Goal: Find specific page/section: Find specific page/section

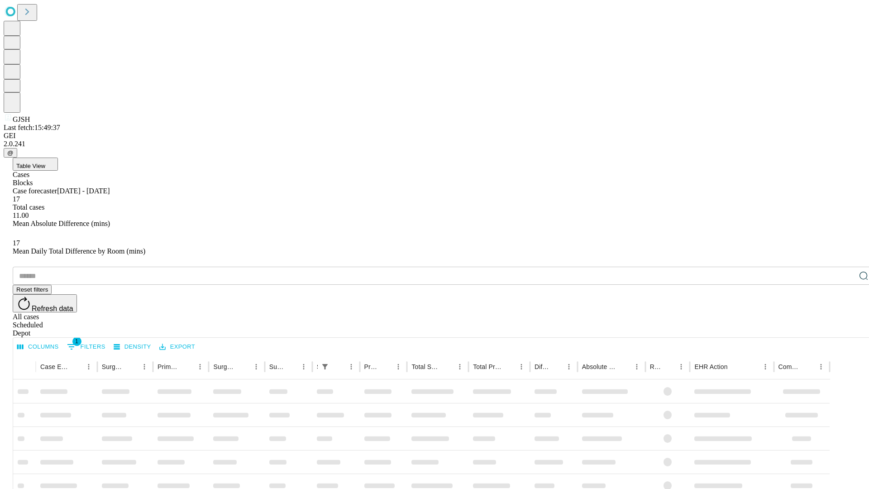
click at [45, 163] on span "Table View" at bounding box center [30, 166] width 29 height 7
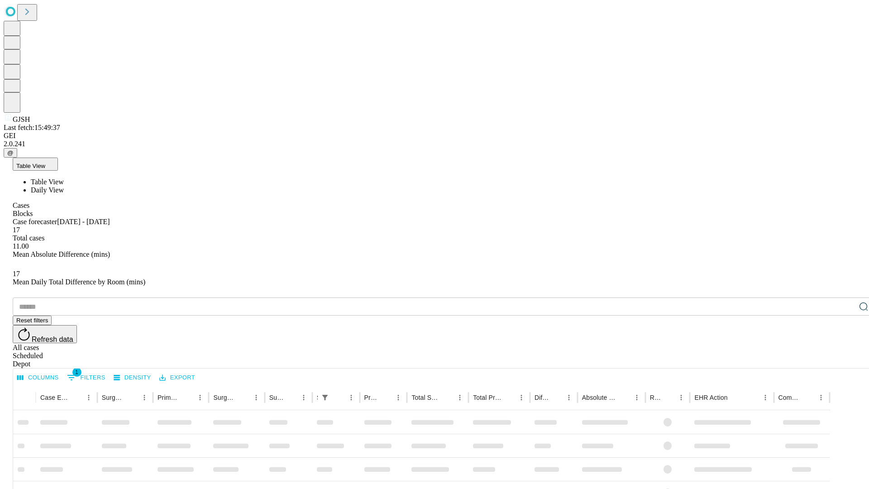
click at [64, 186] on span "Daily View" at bounding box center [47, 190] width 33 height 8
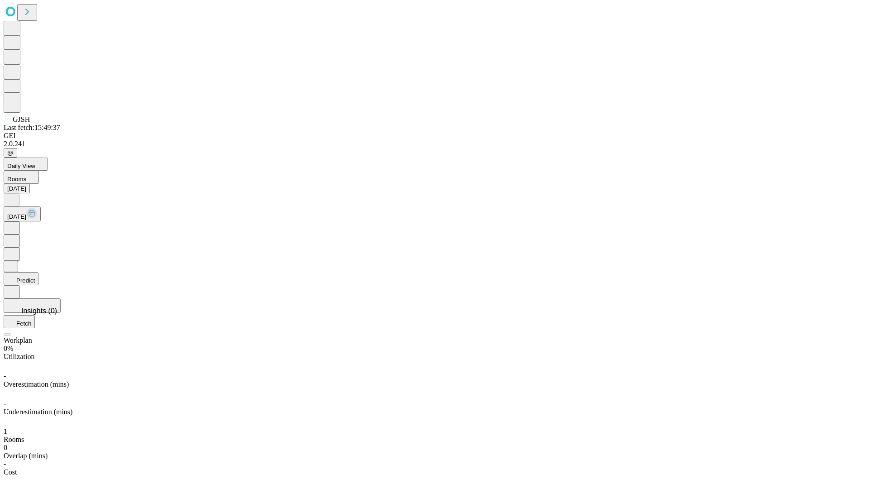
click at [38, 272] on button "Predict" at bounding box center [21, 278] width 35 height 13
